Goal: Contribute content: Add original content to the website for others to see

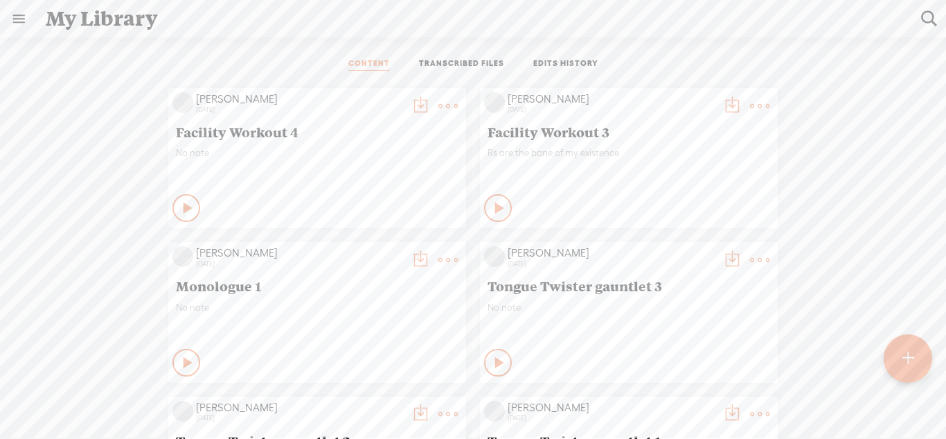
click at [898, 356] on div at bounding box center [908, 358] width 48 height 48
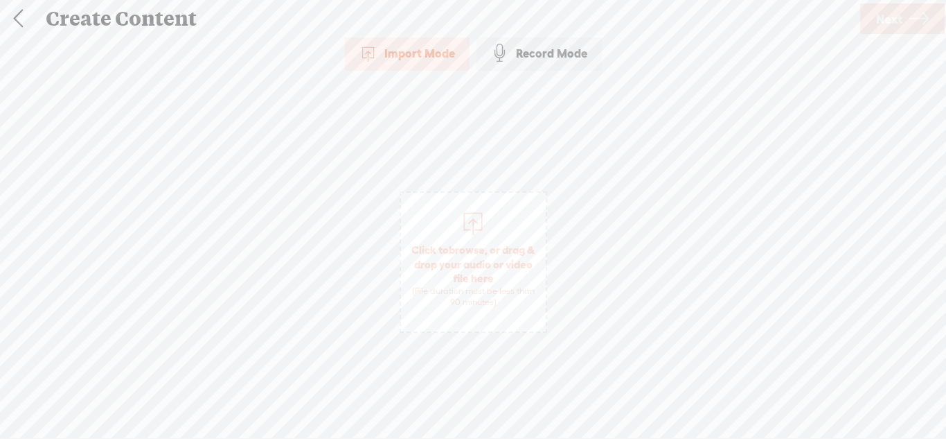
click at [495, 69] on div "Record Mode" at bounding box center [539, 53] width 125 height 35
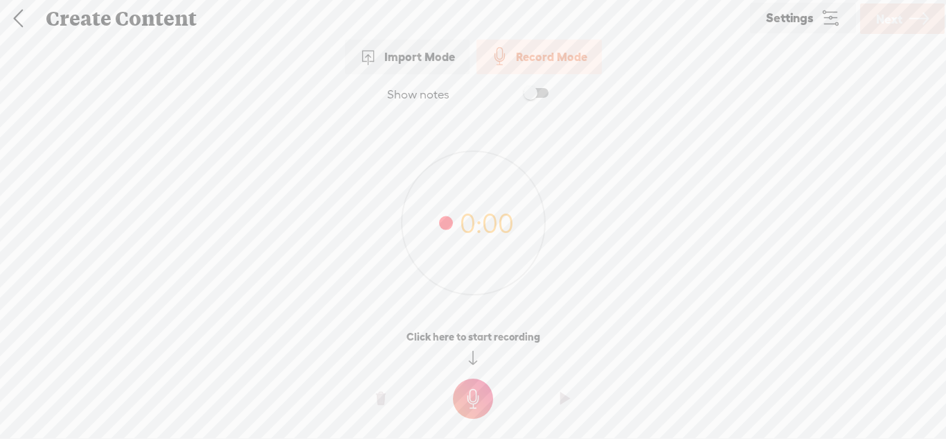
click at [468, 389] on t at bounding box center [473, 398] width 40 height 40
click at [482, 398] on t at bounding box center [473, 408] width 40 height 40
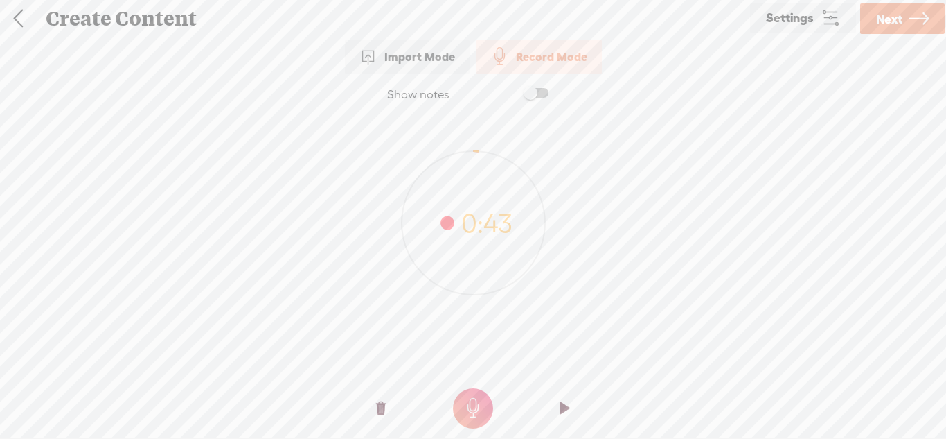
click at [565, 398] on t at bounding box center [565, 408] width 10 height 42
click at [895, 29] on span "Next" at bounding box center [889, 18] width 26 height 35
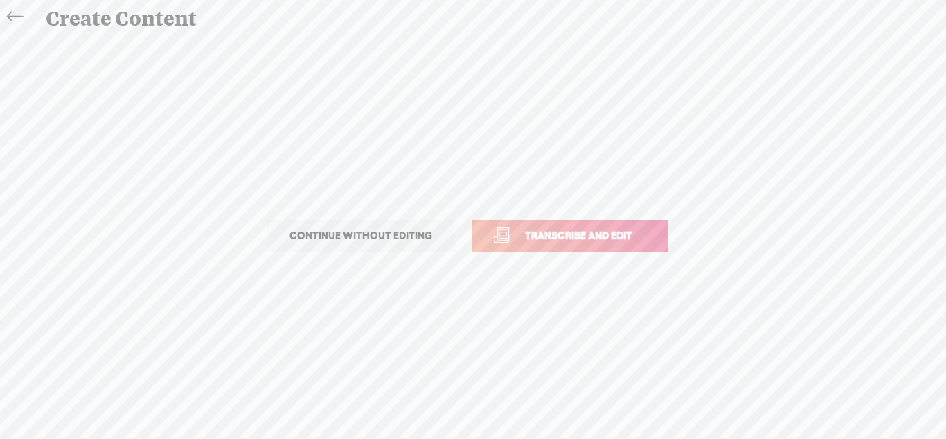
click at [404, 243] on span "Continue without editing" at bounding box center [361, 235] width 172 height 19
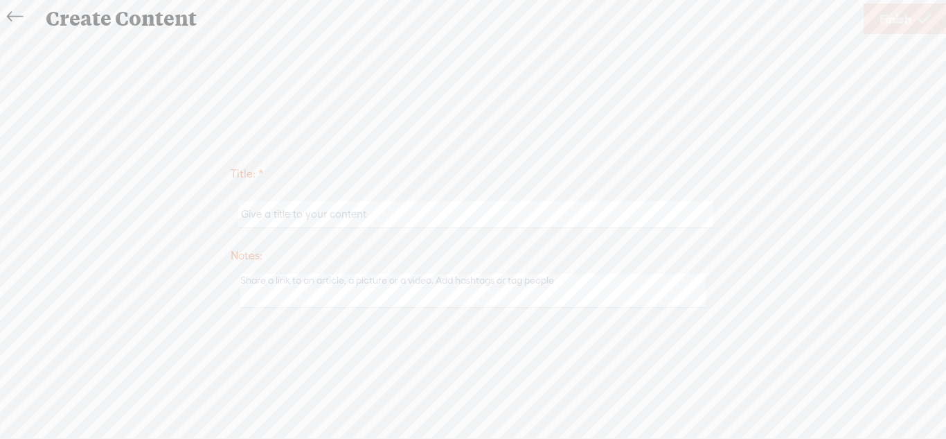
click at [413, 220] on input "text" at bounding box center [475, 214] width 475 height 27
type input "Original Voice Creation"
click at [869, 21] on link "Finish" at bounding box center [905, 18] width 83 height 30
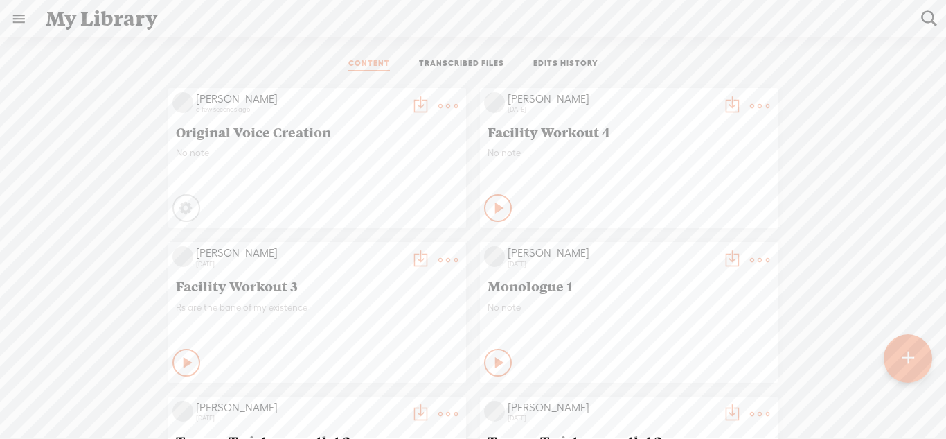
click at [449, 110] on t at bounding box center [448, 105] width 19 height 19
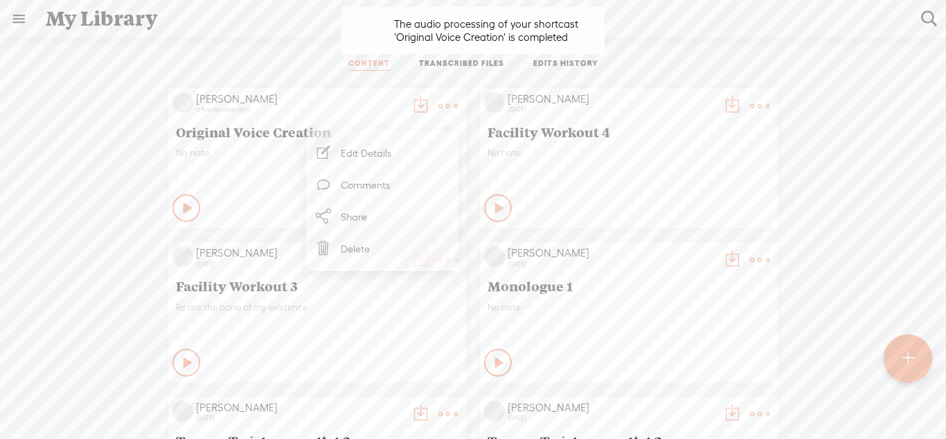
click at [265, 182] on div "No note" at bounding box center [317, 168] width 283 height 42
click at [440, 101] on t at bounding box center [448, 105] width 19 height 19
click at [270, 197] on div "Private" at bounding box center [334, 207] width 255 height 21
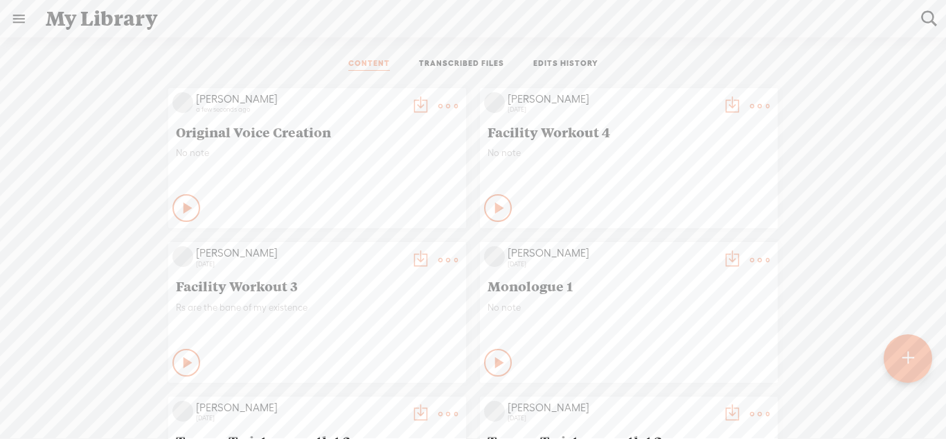
click at [414, 107] on t at bounding box center [420, 105] width 19 height 19
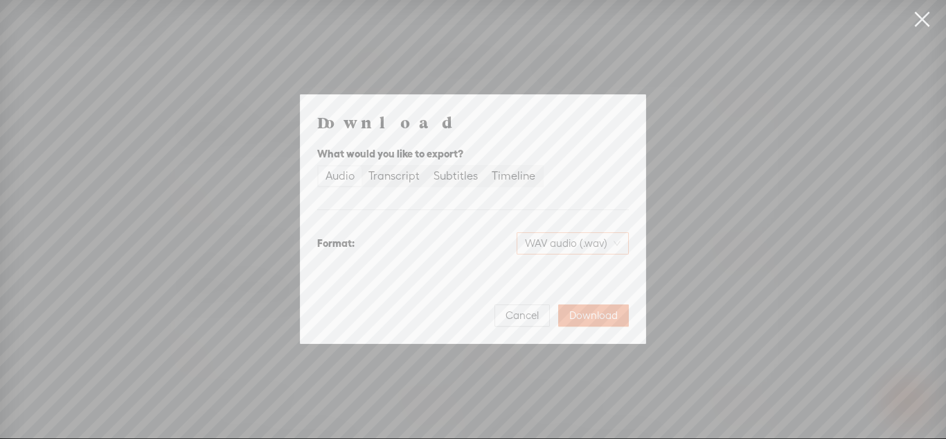
click at [560, 239] on span "WAV audio (.wav)" at bounding box center [573, 243] width 96 height 21
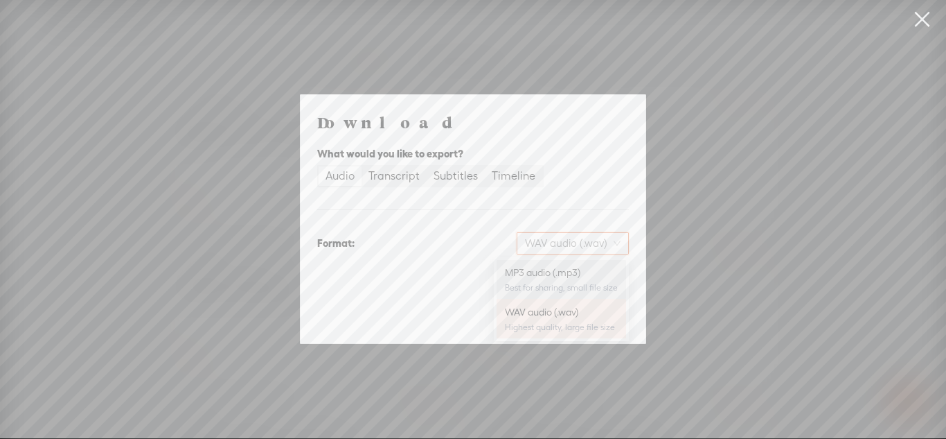
click at [558, 276] on div "MP3 audio (.mp3)" at bounding box center [561, 272] width 113 height 14
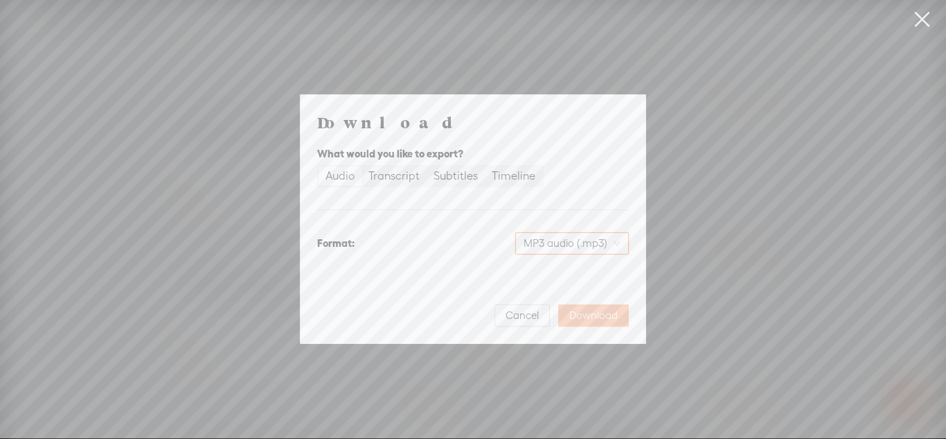
click at [592, 312] on span "Download" at bounding box center [593, 315] width 48 height 14
